Goal: Information Seeking & Learning: Learn about a topic

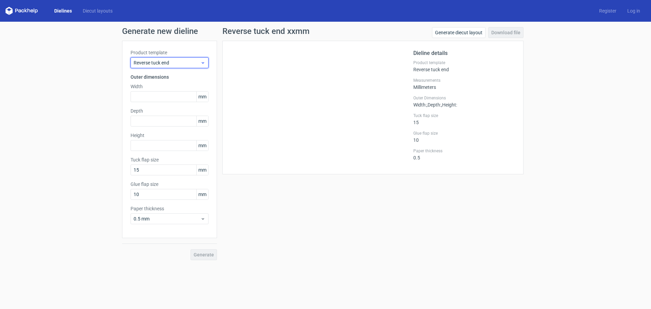
click at [204, 64] on icon at bounding box center [203, 62] width 5 height 5
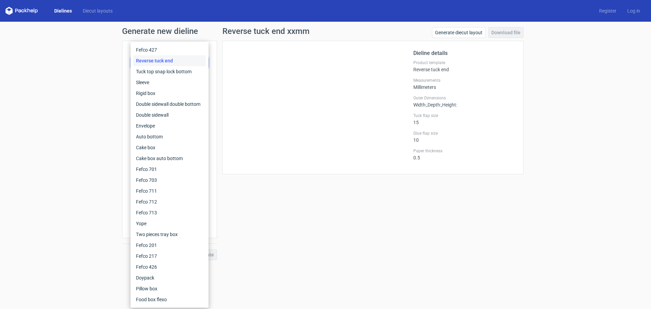
click at [89, 55] on div "Generate new dieline Product template Reverse tuck end Outer dimensions Width m…" at bounding box center [325, 144] width 651 height 244
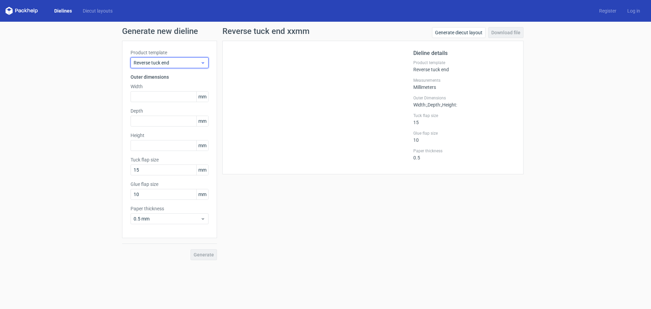
click at [163, 61] on span "Reverse tuck end" at bounding box center [167, 62] width 67 height 7
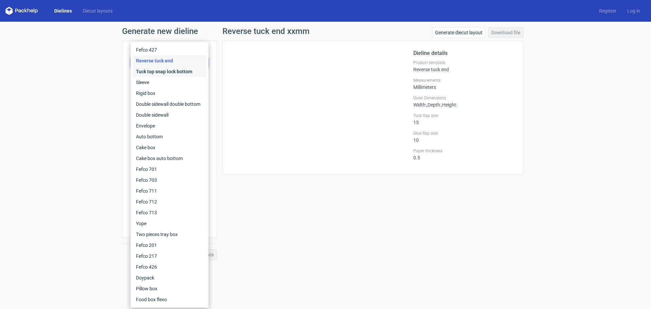
click at [157, 71] on div "Tuck top snap lock bottom" at bounding box center [169, 71] width 73 height 11
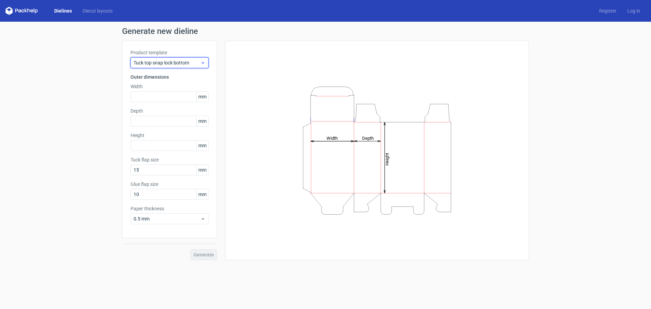
click at [174, 64] on span "Tuck top snap lock bottom" at bounding box center [167, 62] width 67 height 7
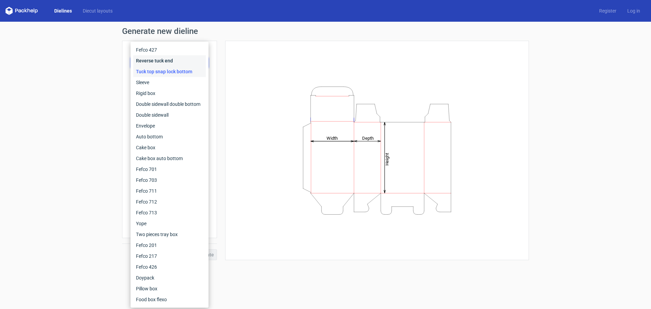
click at [167, 63] on div "Reverse tuck end" at bounding box center [169, 60] width 73 height 11
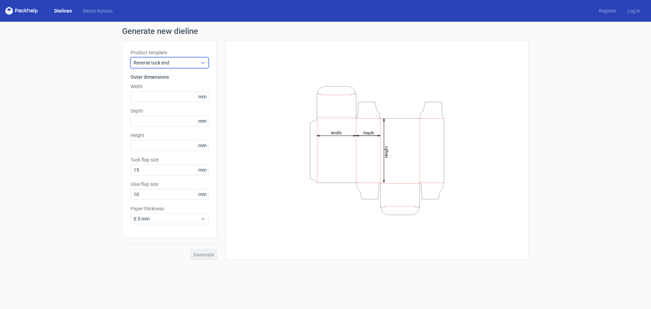
click at [169, 60] on span "Reverse tuck end" at bounding box center [167, 62] width 67 height 7
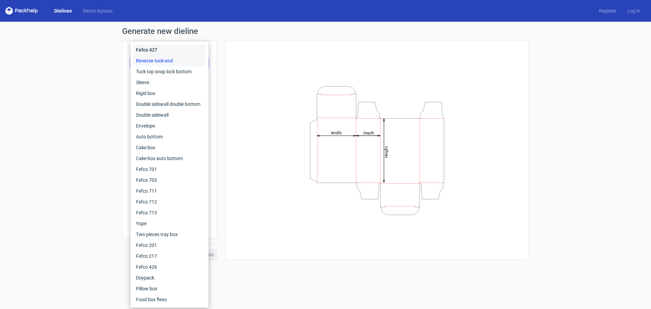
click at [156, 48] on div "Fefco 427" at bounding box center [169, 49] width 73 height 11
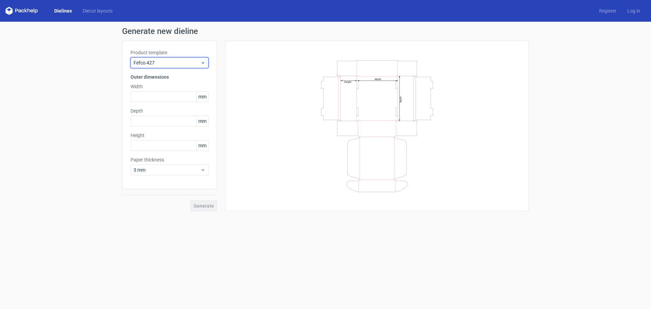
click at [166, 58] on div "Fefco 427" at bounding box center [170, 62] width 78 height 11
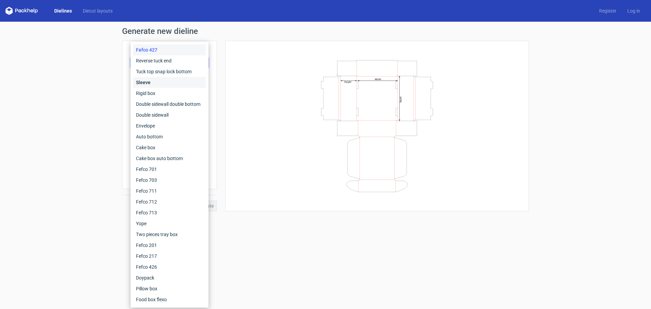
click at [153, 79] on div "Sleeve" at bounding box center [169, 82] width 73 height 11
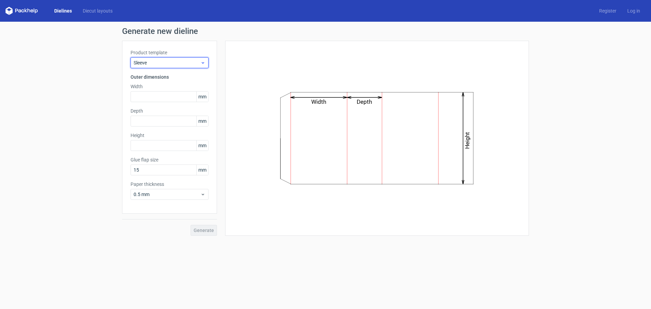
click at [174, 61] on span "Sleeve" at bounding box center [167, 62] width 67 height 7
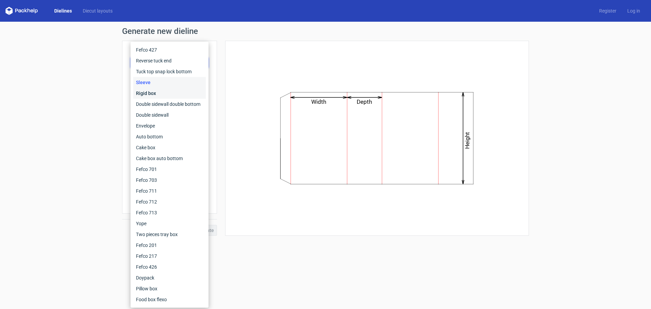
click at [162, 95] on div "Rigid box" at bounding box center [169, 93] width 73 height 11
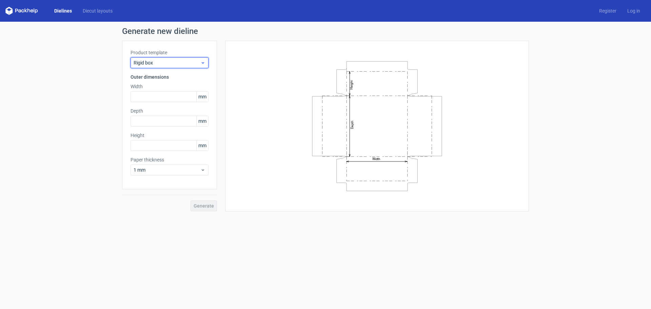
click at [175, 62] on span "Rigid box" at bounding box center [167, 62] width 67 height 7
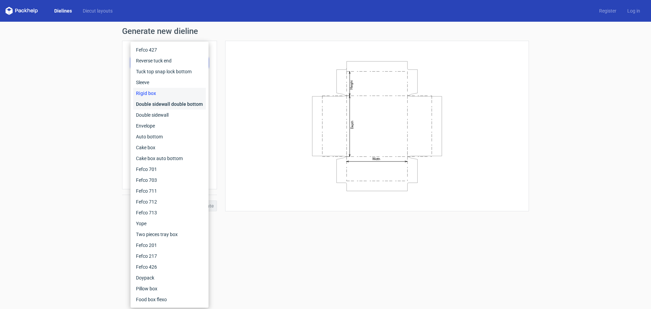
click at [170, 102] on div "Double sidewall double bottom" at bounding box center [169, 104] width 73 height 11
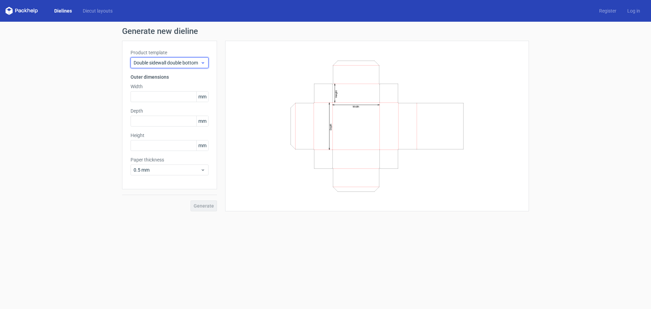
click at [183, 64] on span "Double sidewall double bottom" at bounding box center [167, 62] width 67 height 7
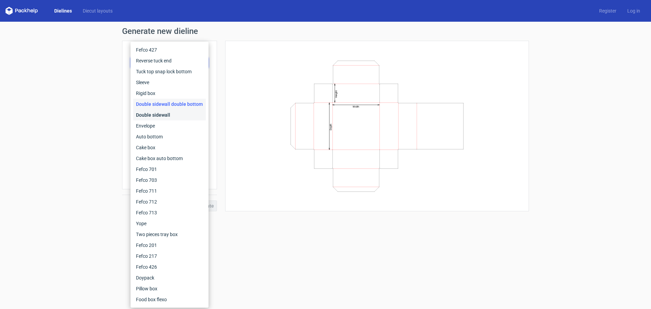
click at [166, 113] on div "Double sidewall" at bounding box center [169, 115] width 73 height 11
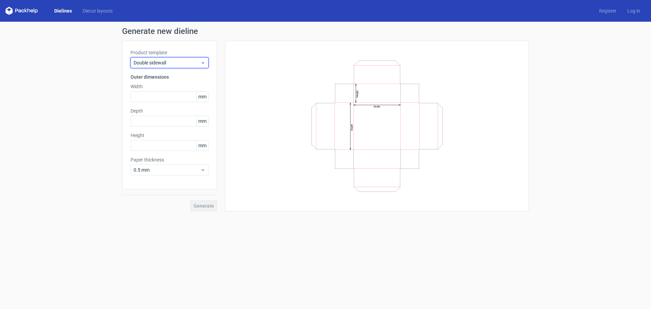
click at [183, 59] on span "Double sidewall" at bounding box center [167, 62] width 67 height 7
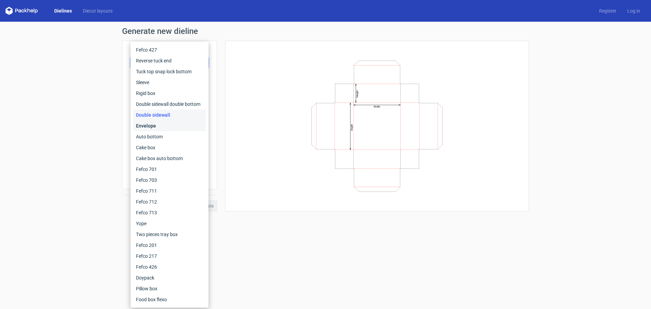
click at [166, 128] on div "Envelope" at bounding box center [169, 125] width 73 height 11
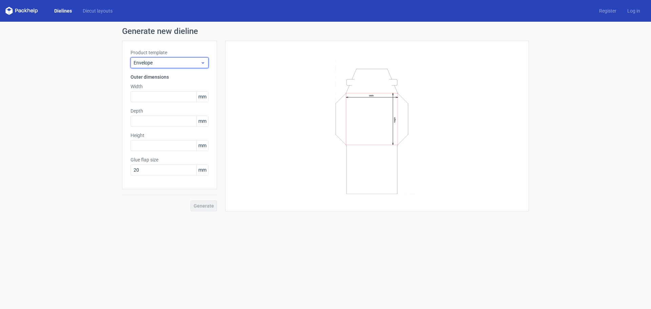
click at [187, 61] on span "Envelope" at bounding box center [167, 62] width 67 height 7
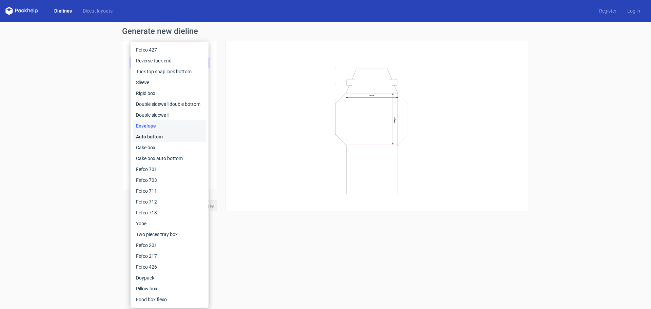
click at [158, 138] on div "Auto bottom" at bounding box center [169, 136] width 73 height 11
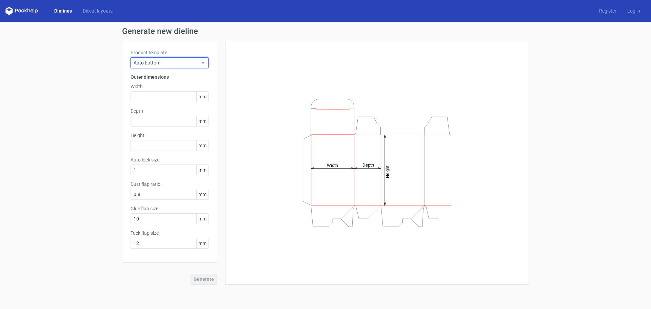
click at [189, 64] on span "Auto bottom" at bounding box center [167, 62] width 67 height 7
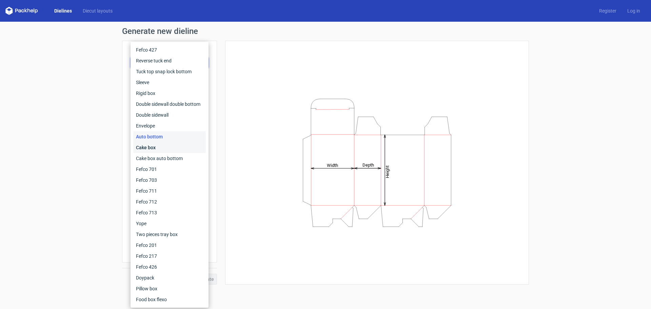
click at [159, 148] on div "Cake box" at bounding box center [169, 147] width 73 height 11
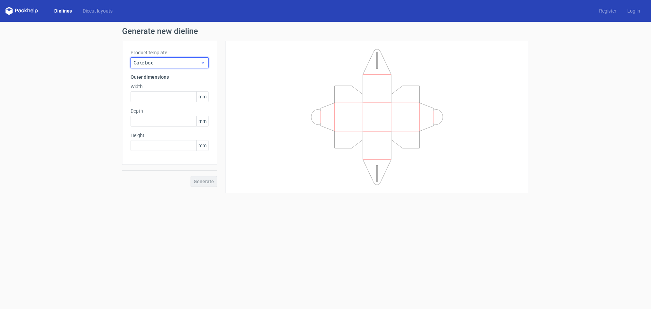
click at [189, 62] on span "Cake box" at bounding box center [167, 62] width 67 height 7
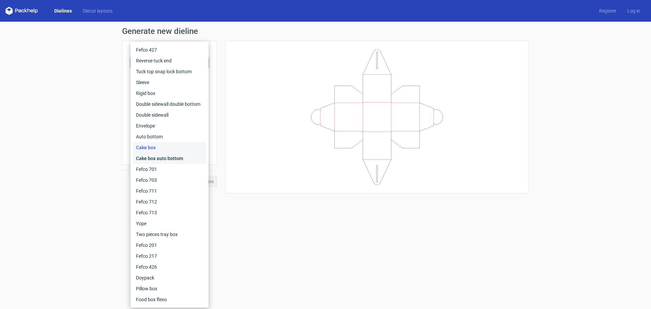
click at [168, 158] on div "Cake box auto bottom" at bounding box center [169, 158] width 73 height 11
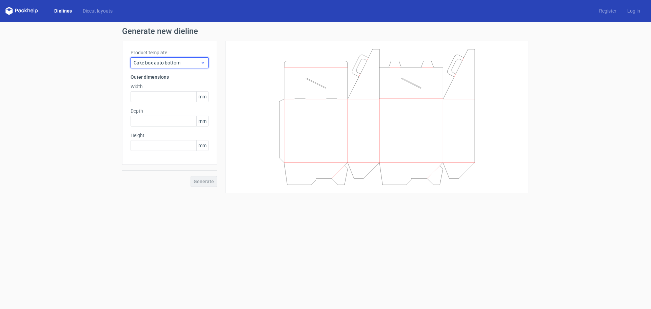
click at [186, 63] on span "Cake box auto bottom" at bounding box center [167, 62] width 67 height 7
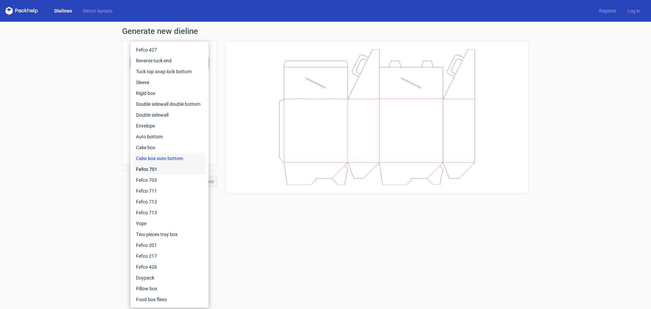
click at [178, 168] on div "Fefco 701" at bounding box center [169, 169] width 73 height 11
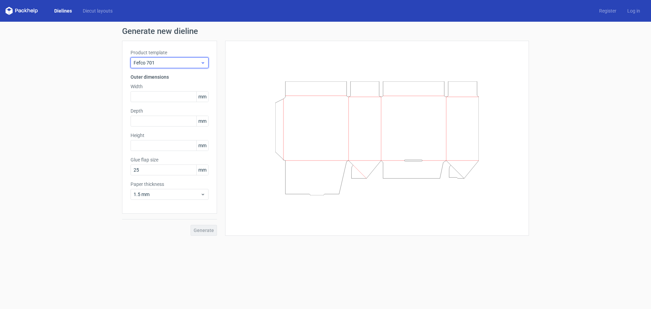
click at [183, 59] on span "Fefco 701" at bounding box center [167, 62] width 67 height 7
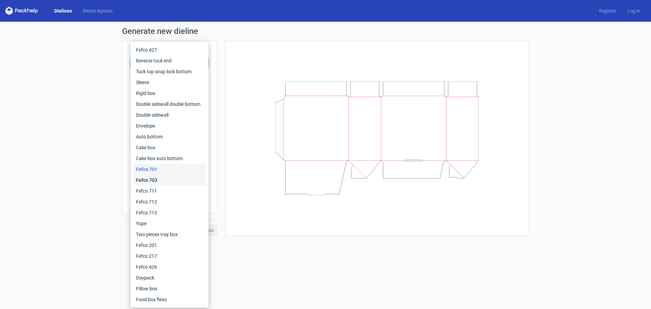
click at [160, 178] on div "Fefco 703" at bounding box center [169, 180] width 73 height 11
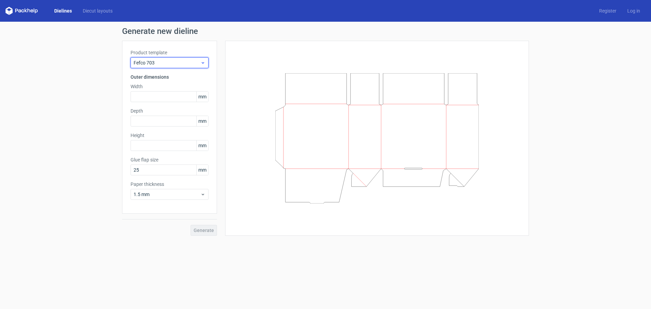
click at [187, 59] on span "Fefco 703" at bounding box center [167, 62] width 67 height 7
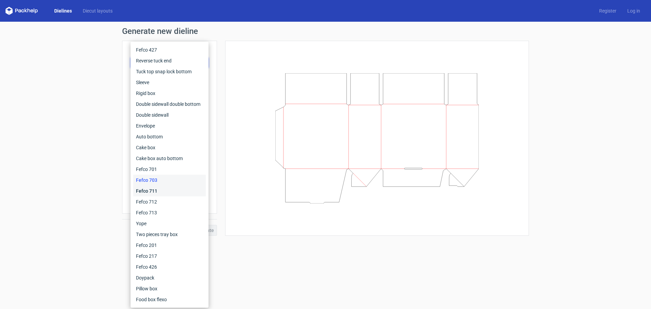
click at [158, 193] on div "Fefco 711" at bounding box center [169, 191] width 73 height 11
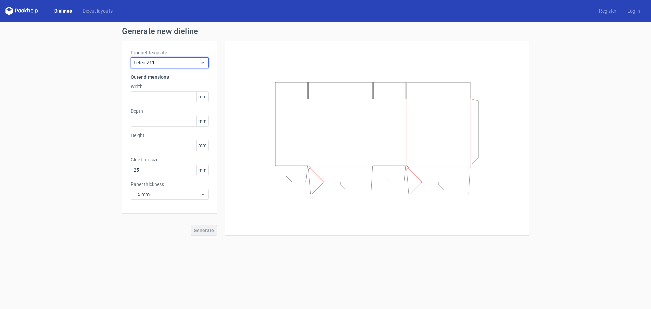
click at [182, 63] on span "Fefco 711" at bounding box center [167, 62] width 67 height 7
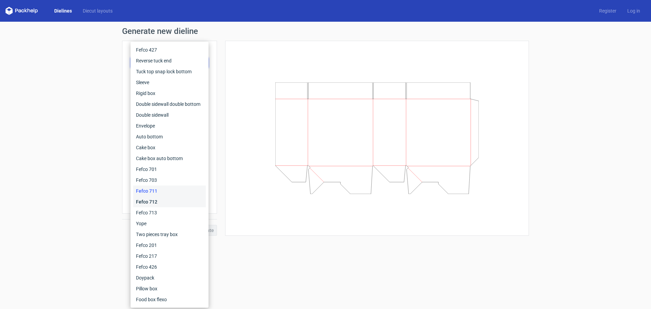
click at [166, 199] on div "Fefco 712" at bounding box center [169, 201] width 73 height 11
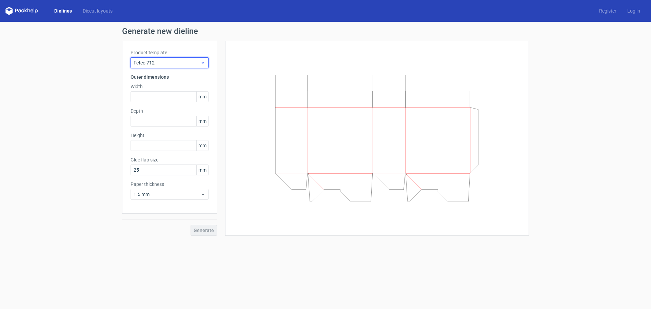
click at [192, 64] on span "Fefco 712" at bounding box center [167, 62] width 67 height 7
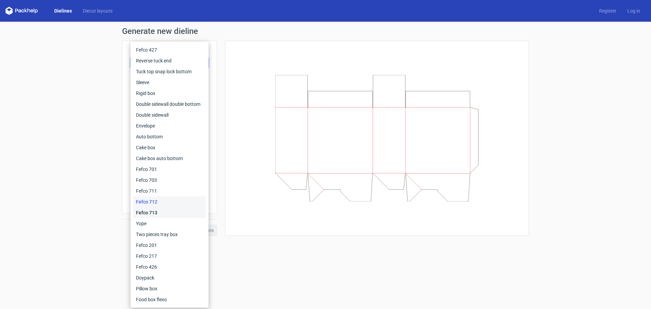
click at [165, 211] on div "Fefco 713" at bounding box center [169, 212] width 73 height 11
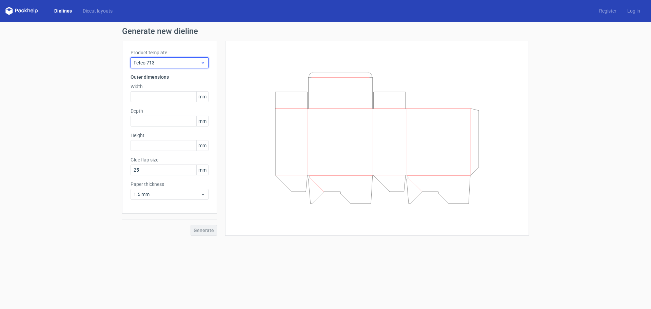
click at [193, 60] on span "Fefco 713" at bounding box center [167, 62] width 67 height 7
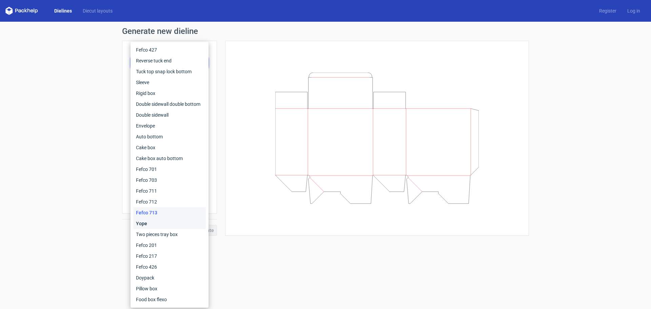
click at [167, 224] on div "Yope" at bounding box center [169, 223] width 73 height 11
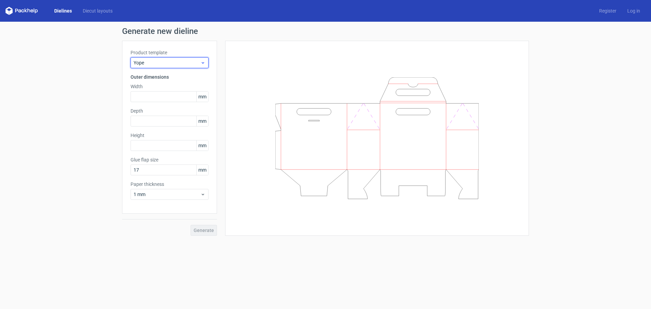
click at [188, 64] on span "Yope" at bounding box center [167, 62] width 67 height 7
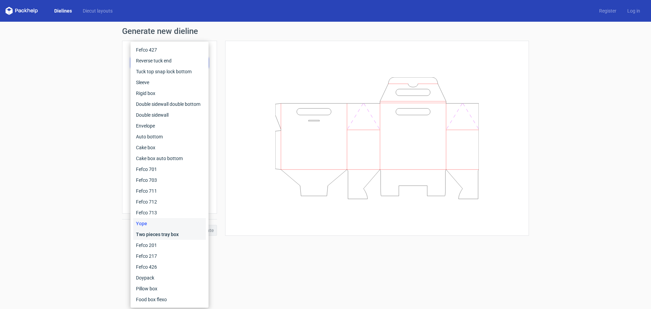
click at [171, 234] on div "Two pieces tray box" at bounding box center [169, 234] width 73 height 11
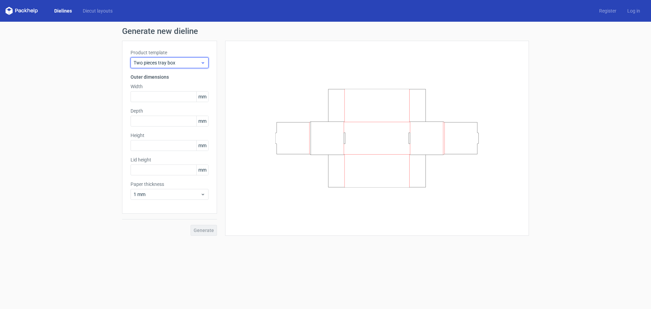
click at [188, 66] on div "Two pieces tray box" at bounding box center [170, 62] width 78 height 11
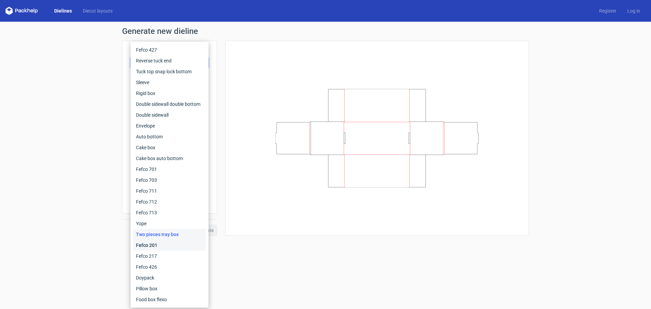
click at [163, 244] on div "Fefco 201" at bounding box center [169, 245] width 73 height 11
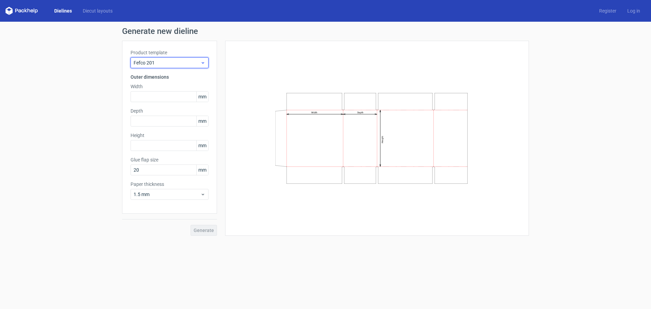
click at [183, 64] on span "Fefco 201" at bounding box center [167, 62] width 67 height 7
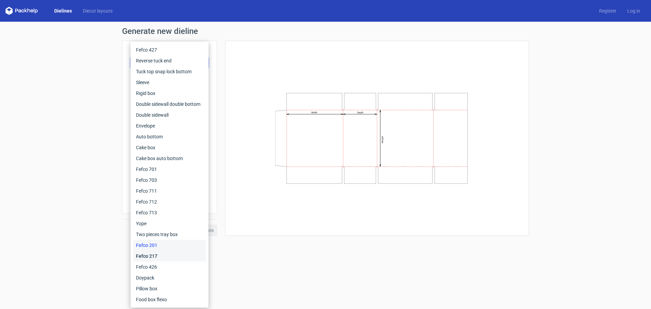
click at [162, 256] on div "Fefco 217" at bounding box center [169, 256] width 73 height 11
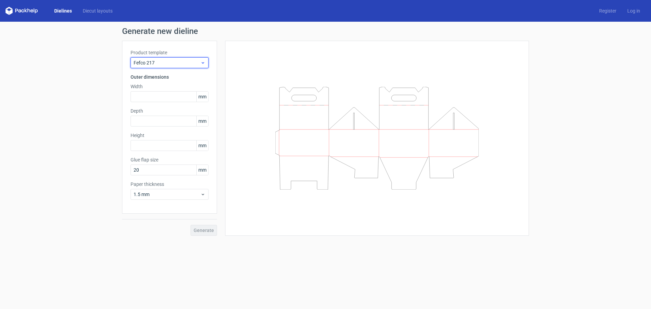
click at [194, 64] on span "Fefco 217" at bounding box center [167, 62] width 67 height 7
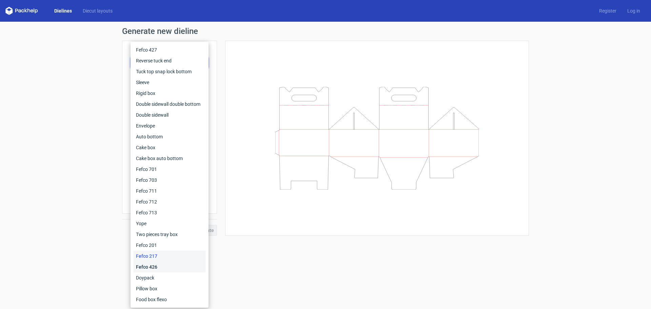
click at [161, 266] on div "Fefco 426" at bounding box center [169, 267] width 73 height 11
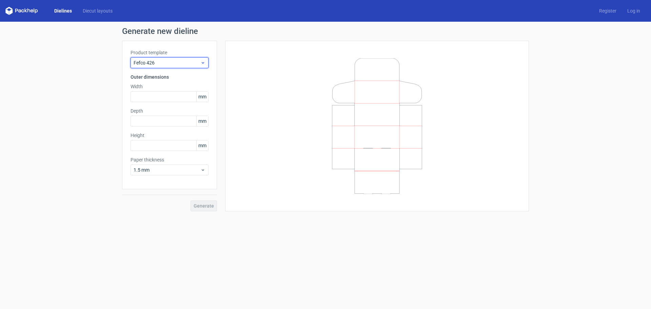
click at [188, 64] on span "Fefco 426" at bounding box center [167, 62] width 67 height 7
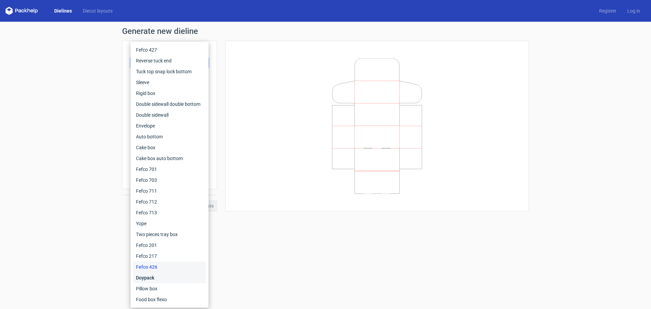
click at [158, 280] on div "Doypack" at bounding box center [169, 277] width 73 height 11
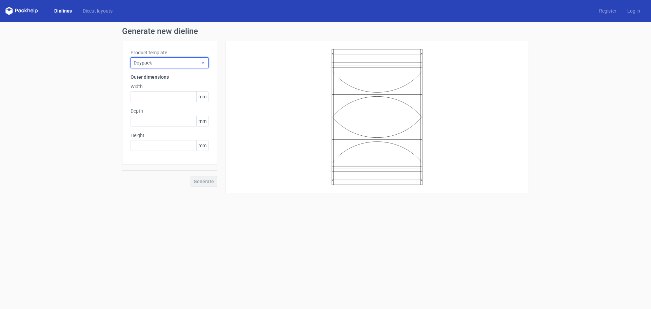
click at [185, 62] on span "Doypack" at bounding box center [167, 62] width 67 height 7
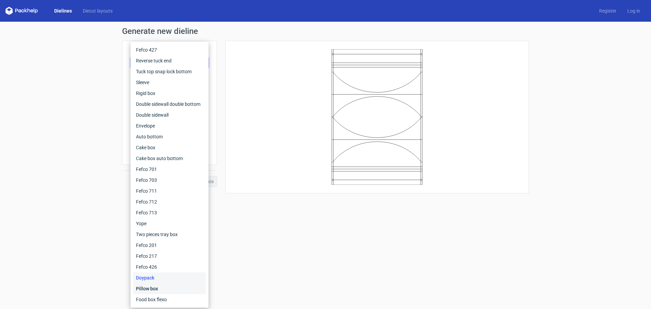
click at [172, 287] on div "Pillow box" at bounding box center [169, 288] width 73 height 11
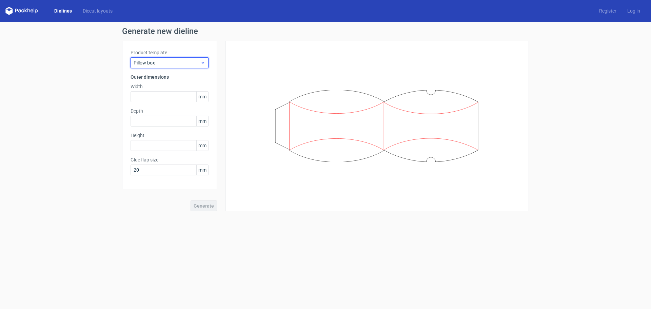
click at [196, 65] on span "Pillow box" at bounding box center [167, 62] width 67 height 7
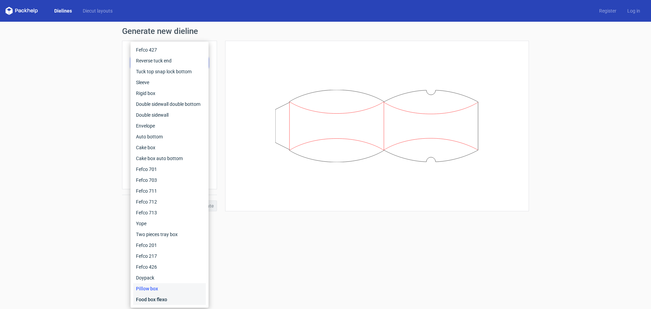
click at [154, 298] on div "Food box flexo" at bounding box center [169, 299] width 73 height 11
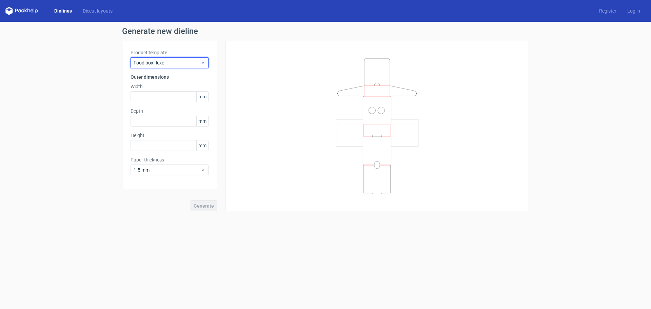
click at [186, 61] on span "Food box flexo" at bounding box center [167, 62] width 67 height 7
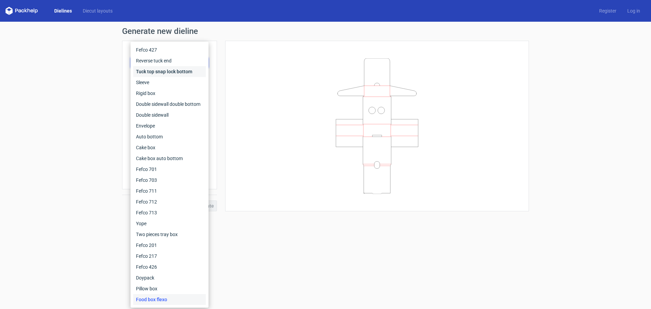
click at [164, 67] on div "Tuck top snap lock bottom" at bounding box center [169, 71] width 73 height 11
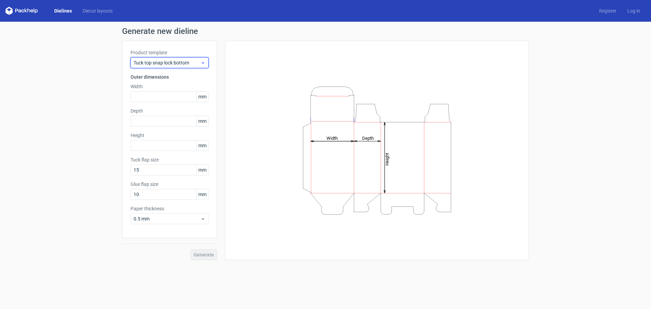
click at [187, 64] on span "Tuck top snap lock bottom" at bounding box center [167, 62] width 67 height 7
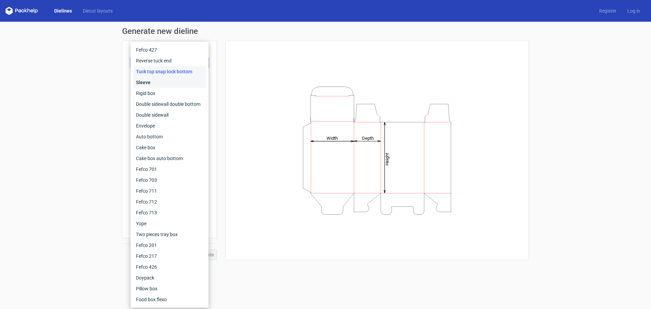
click at [174, 83] on div "Sleeve" at bounding box center [169, 82] width 73 height 11
